Goal: Information Seeking & Learning: Learn about a topic

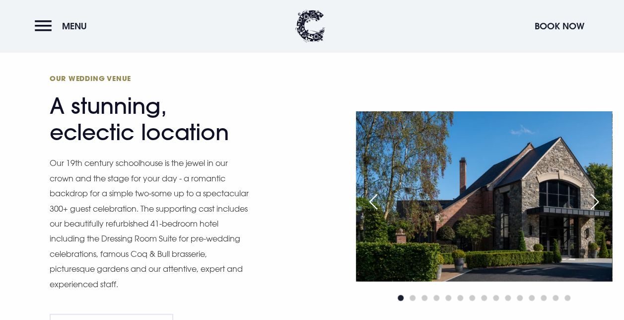
scroll to position [912, 0]
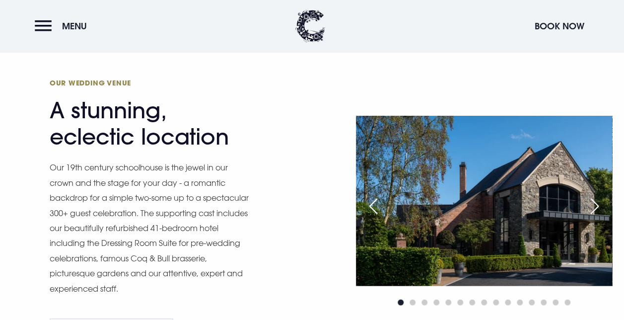
click at [593, 207] on div "Next slide" at bounding box center [594, 206] width 25 height 22
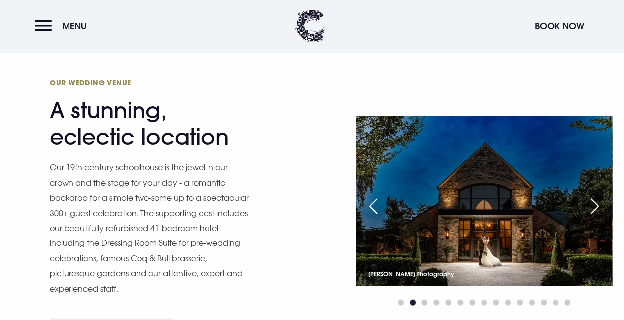
click at [593, 207] on div "Next slide" at bounding box center [594, 206] width 25 height 22
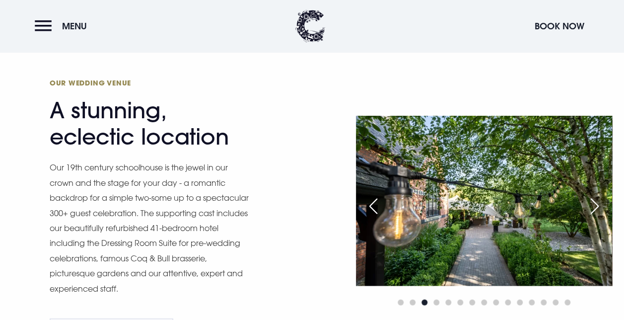
click at [593, 207] on div "Next slide" at bounding box center [594, 206] width 25 height 22
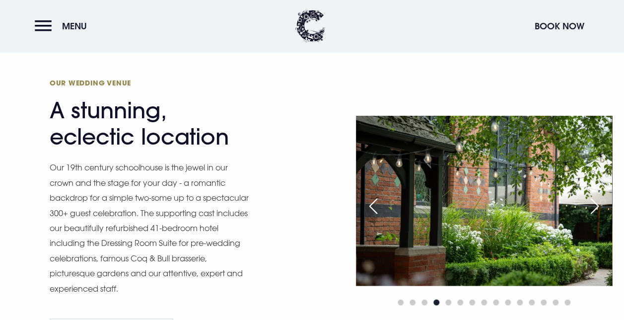
click at [593, 207] on div "Next slide" at bounding box center [594, 206] width 25 height 22
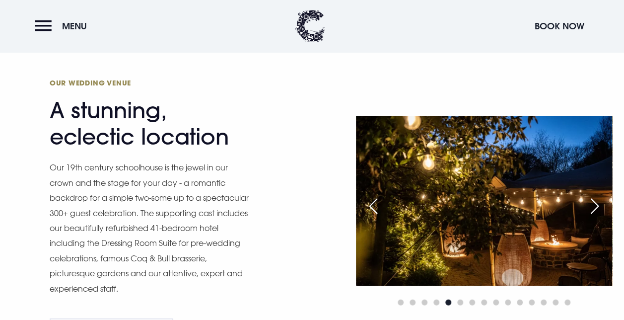
click at [593, 207] on div "Next slide" at bounding box center [594, 206] width 25 height 22
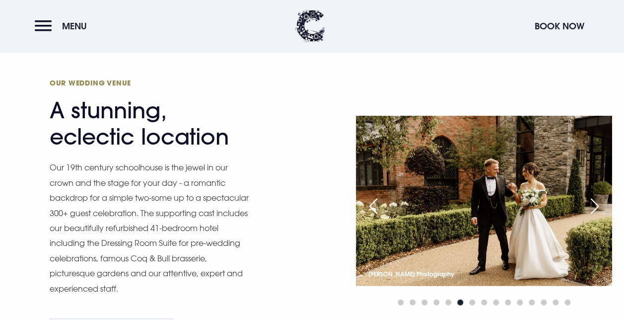
click at [593, 207] on div "Next slide" at bounding box center [594, 206] width 25 height 22
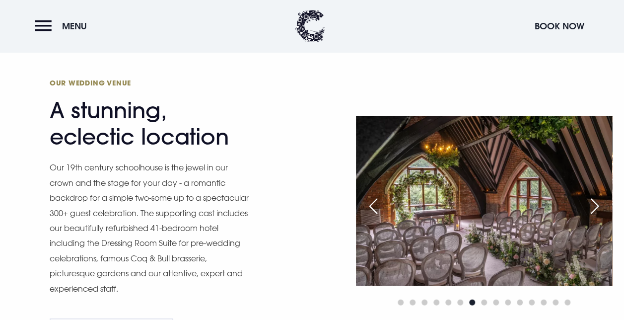
click at [593, 207] on div "Next slide" at bounding box center [594, 206] width 25 height 22
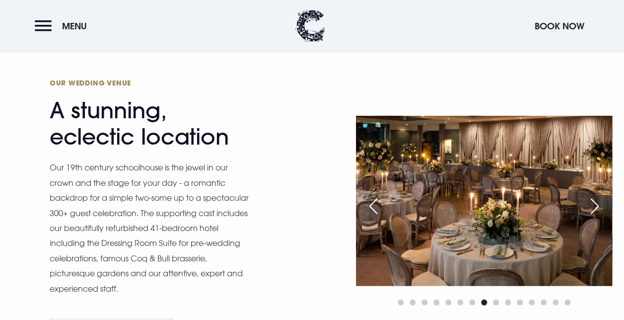
click at [593, 207] on div "Next slide" at bounding box center [594, 206] width 25 height 22
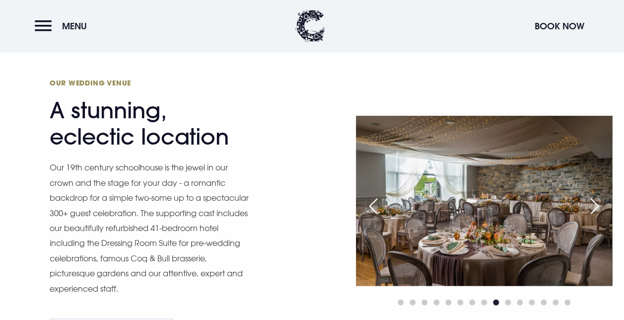
click at [593, 207] on div "Next slide" at bounding box center [594, 206] width 25 height 22
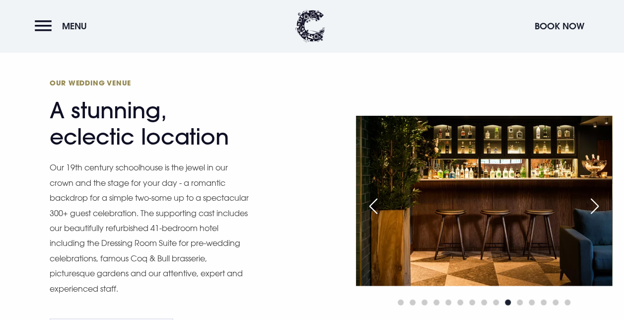
click at [593, 207] on div "Next slide" at bounding box center [594, 206] width 25 height 22
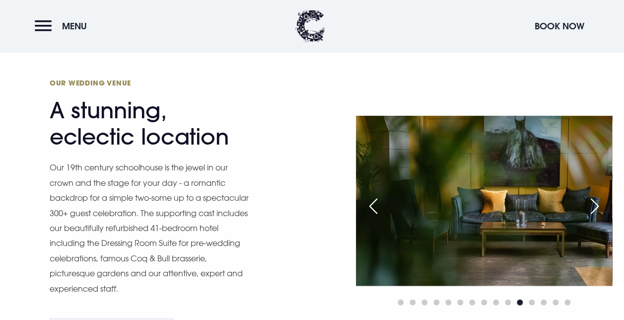
click at [593, 207] on div "Next slide" at bounding box center [594, 206] width 25 height 22
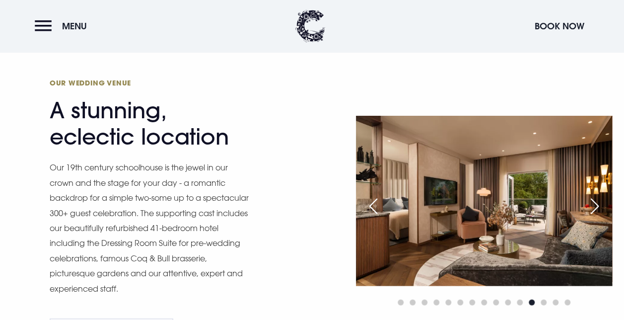
click at [593, 207] on div "Next slide" at bounding box center [594, 206] width 25 height 22
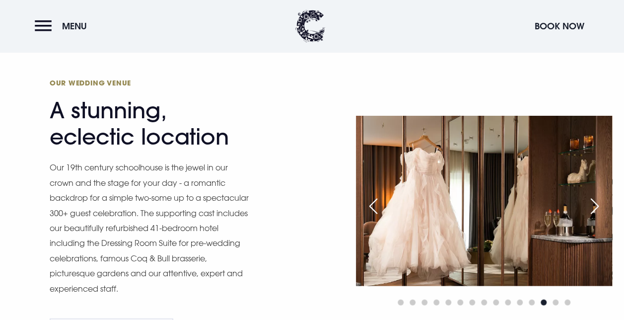
click at [593, 207] on div "Next slide" at bounding box center [594, 206] width 25 height 22
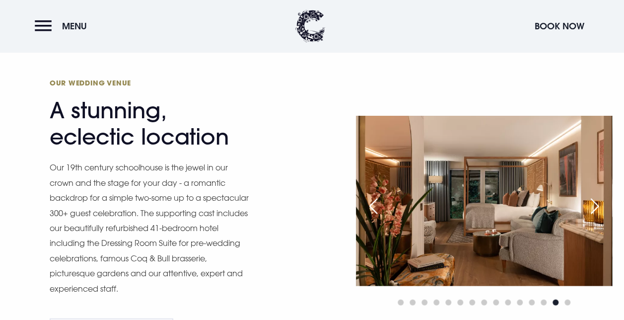
click at [593, 207] on div "Next slide" at bounding box center [594, 206] width 25 height 22
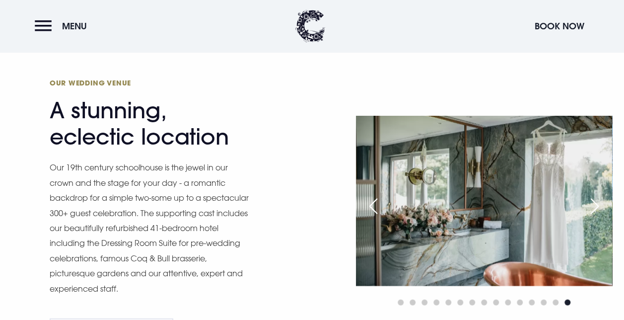
click at [593, 207] on div "Next slide" at bounding box center [594, 206] width 25 height 22
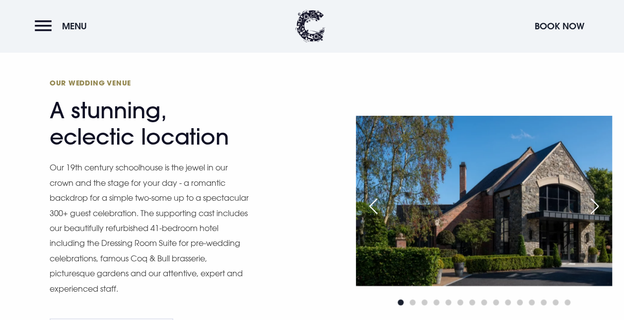
click at [593, 207] on div "Next slide" at bounding box center [594, 206] width 25 height 22
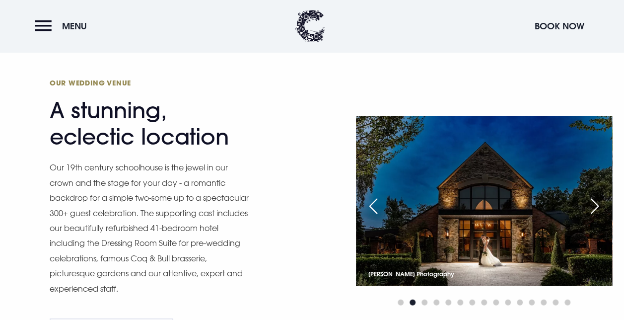
click at [593, 207] on div "Next slide" at bounding box center [594, 206] width 25 height 22
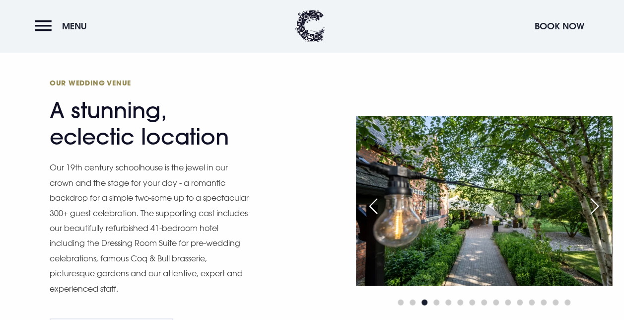
click at [346, 122] on div "Our Wedding Venue A stunning, eclectic location Our 19th century schoolhouse is…" at bounding box center [312, 212] width 624 height 288
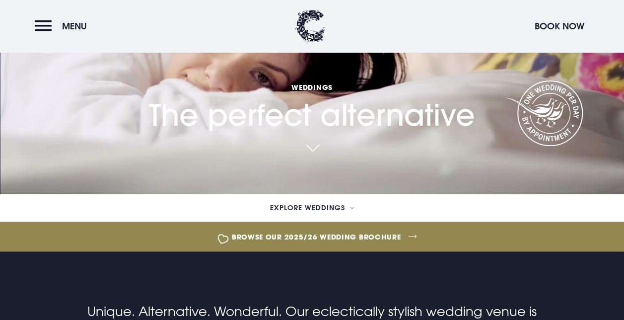
scroll to position [0, 0]
